Goal: Navigation & Orientation: Find specific page/section

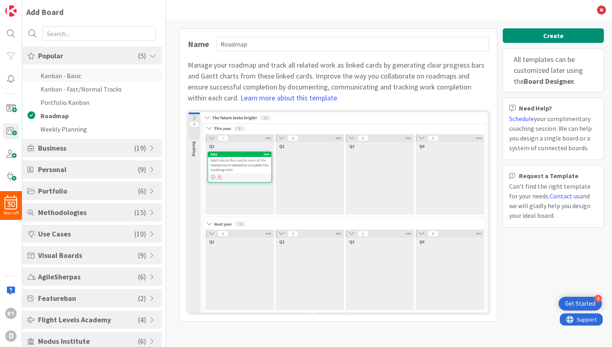
click at [65, 74] on li "Kanban - Basic" at bounding box center [92, 75] width 140 height 13
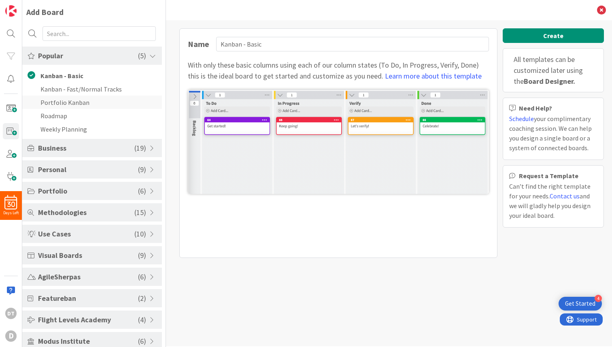
click at [59, 97] on li "Portfolio Kanban" at bounding box center [92, 101] width 140 height 13
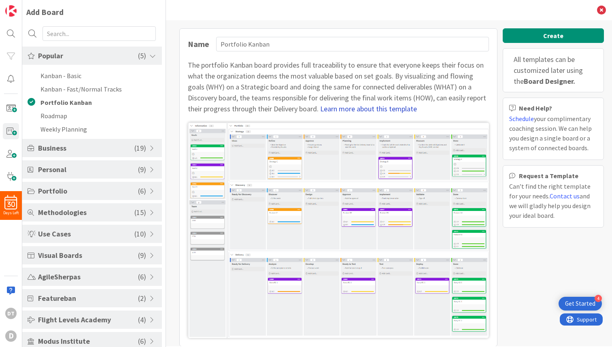
click at [329, 106] on link "Learn more about this template" at bounding box center [368, 108] width 97 height 9
click at [70, 172] on span "Personal" at bounding box center [88, 169] width 100 height 11
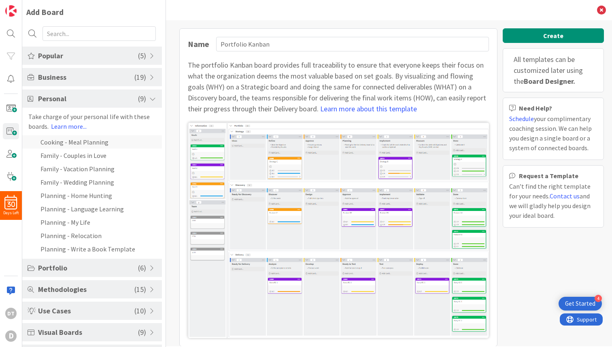
click at [81, 142] on li "Cooking - Meal Planning" at bounding box center [92, 141] width 140 height 13
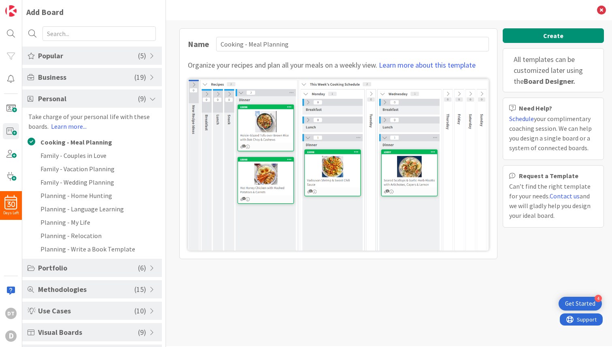
click at [58, 265] on span "Portfolio" at bounding box center [88, 267] width 100 height 11
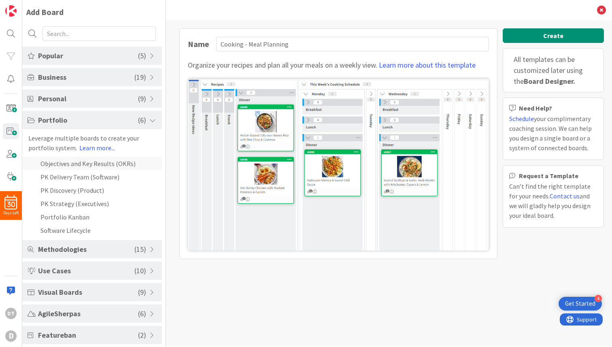
click at [81, 162] on li "Objectives and Key Results (OKRs)" at bounding box center [92, 163] width 140 height 13
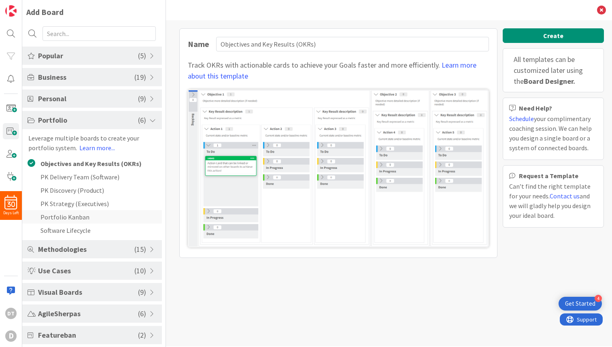
click at [57, 214] on li "Portfolio Kanban" at bounding box center [92, 216] width 140 height 13
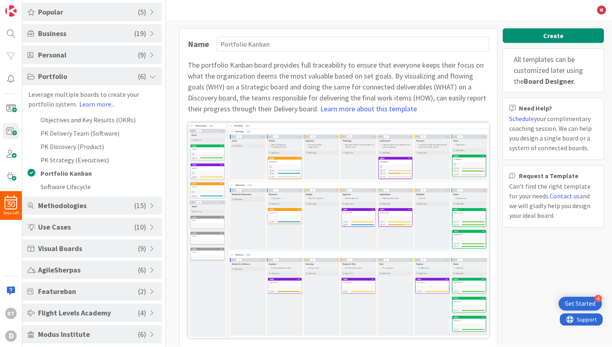
scroll to position [46, 0]
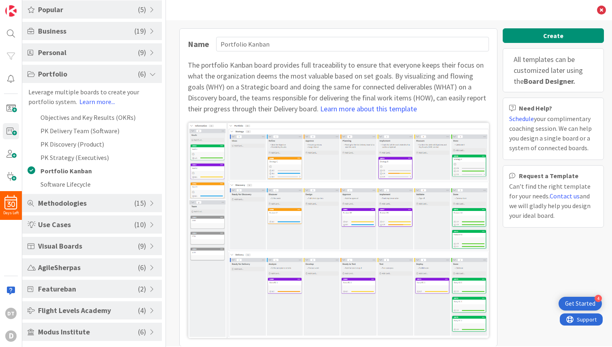
click at [68, 290] on span "Featureban" at bounding box center [88, 288] width 100 height 11
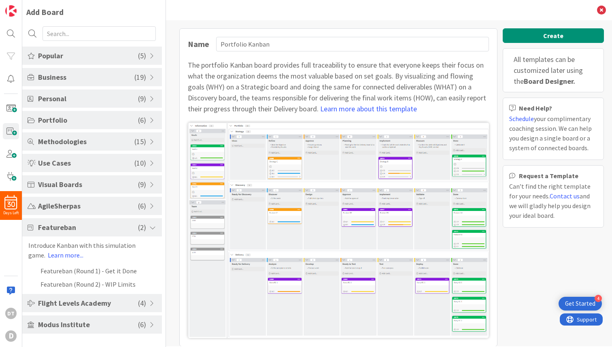
scroll to position [0, 0]
click at [70, 263] on div "Featureban ( 2 ) Introduce Kanban with this simulation game. Learn more... Feat…" at bounding box center [92, 254] width 140 height 72
click at [69, 270] on li "Featureban (Round 1) - Get it Done" at bounding box center [92, 270] width 140 height 13
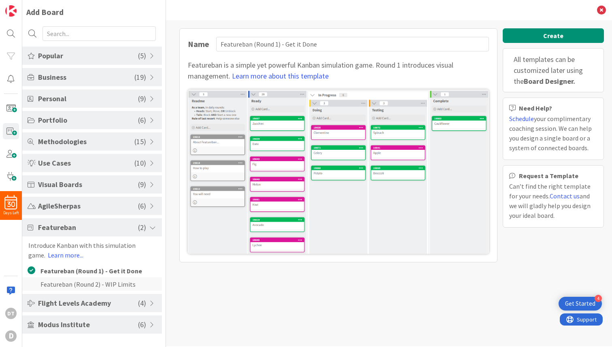
click at [68, 280] on li "Featureban (Round 2) - WIP Limits" at bounding box center [92, 283] width 140 height 13
type input "Featureban (Round 2) - WIP Limits"
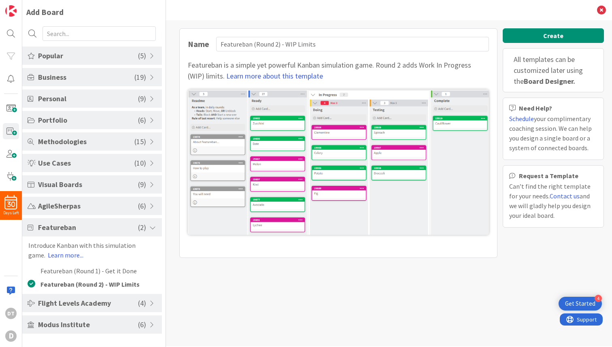
click at [52, 119] on span "Portfolio" at bounding box center [88, 119] width 100 height 11
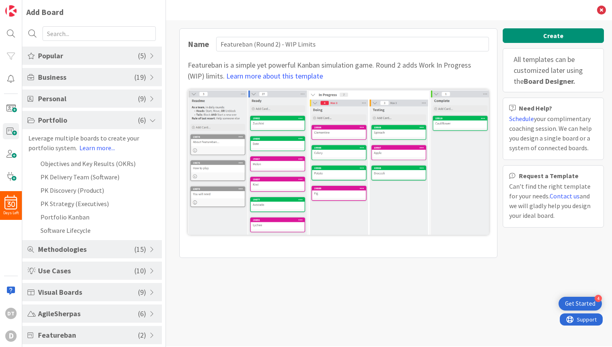
click at [51, 95] on span "Personal" at bounding box center [88, 98] width 100 height 11
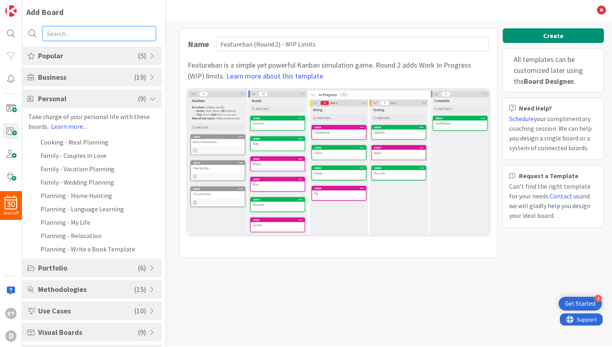
click at [72, 36] on input "text" at bounding box center [98, 33] width 113 height 15
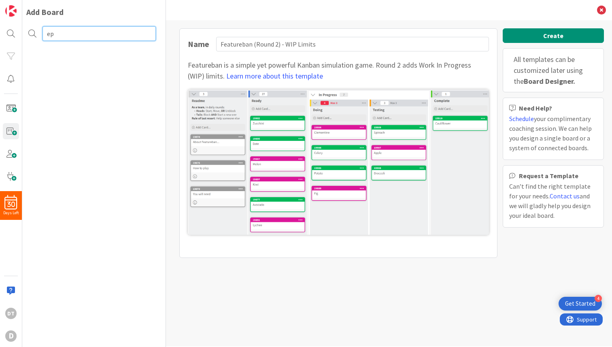
type input "e"
type input "feature"
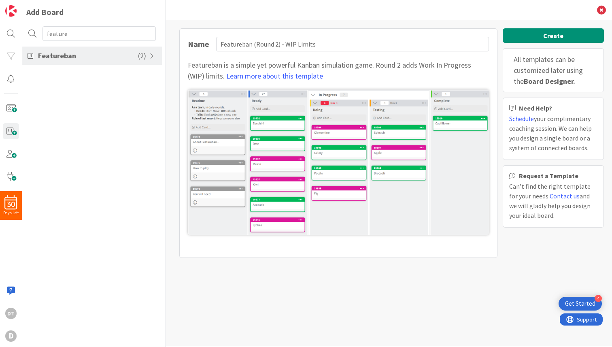
click at [55, 55] on span "Featureban" at bounding box center [88, 55] width 100 height 11
click at [54, 98] on li "Featureban (Round 1) - Get it Done" at bounding box center [92, 98] width 140 height 13
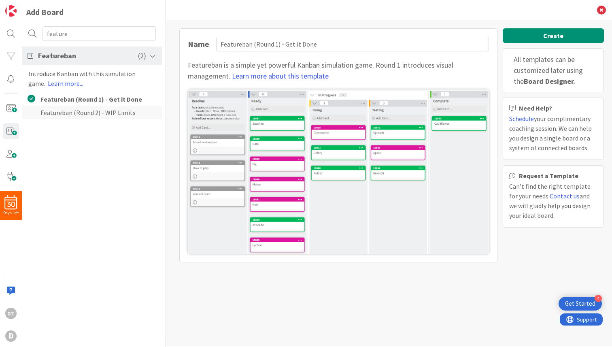
click at [57, 112] on li "Featureban (Round 2) - WIP Limits" at bounding box center [92, 112] width 140 height 13
type input "Featureban (Round 2) - WIP Limits"
